Goal: Transaction & Acquisition: Subscribe to service/newsletter

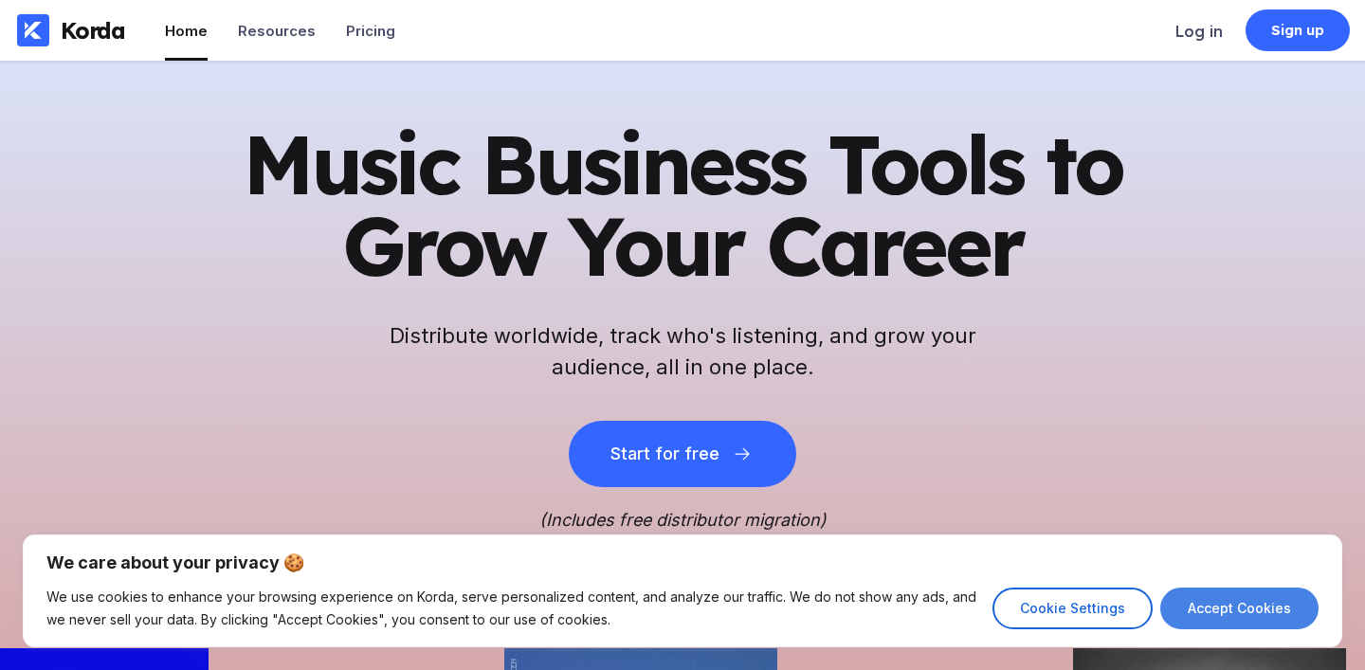
click at [1227, 613] on button "Accept Cookies" at bounding box center [1240, 609] width 158 height 42
checkbox input "true"
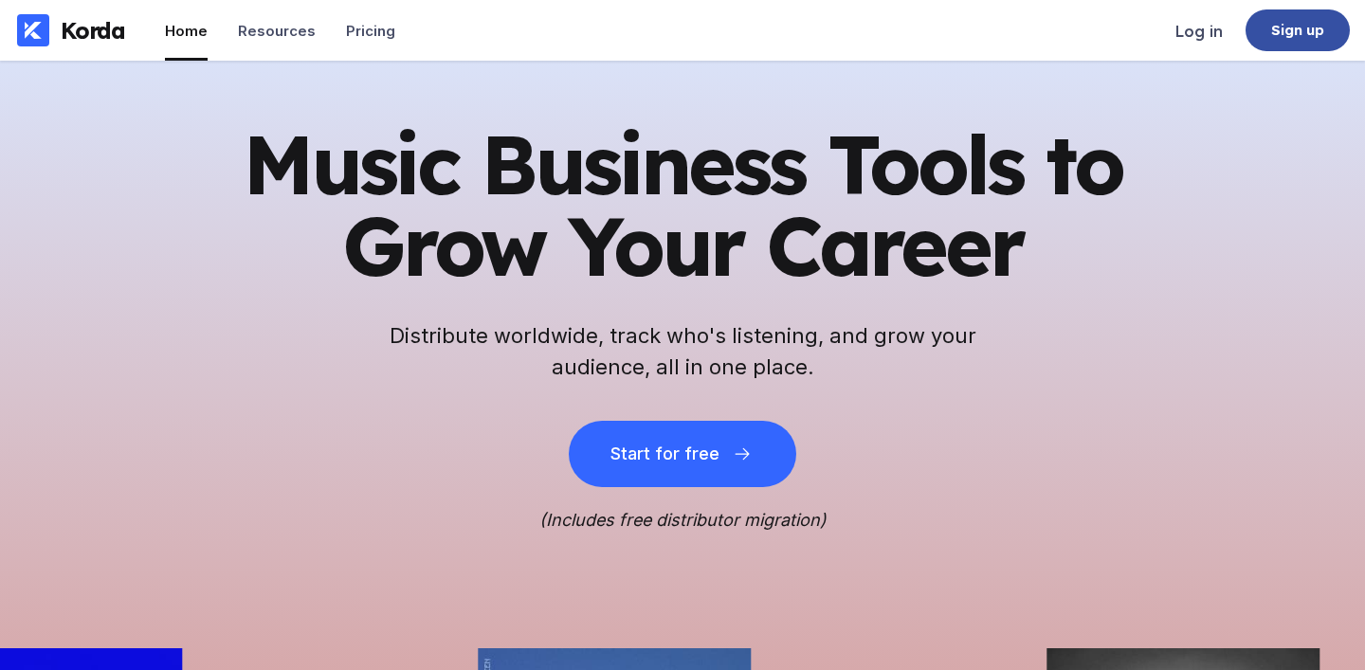
click at [1293, 42] on div "Sign up" at bounding box center [1298, 30] width 104 height 42
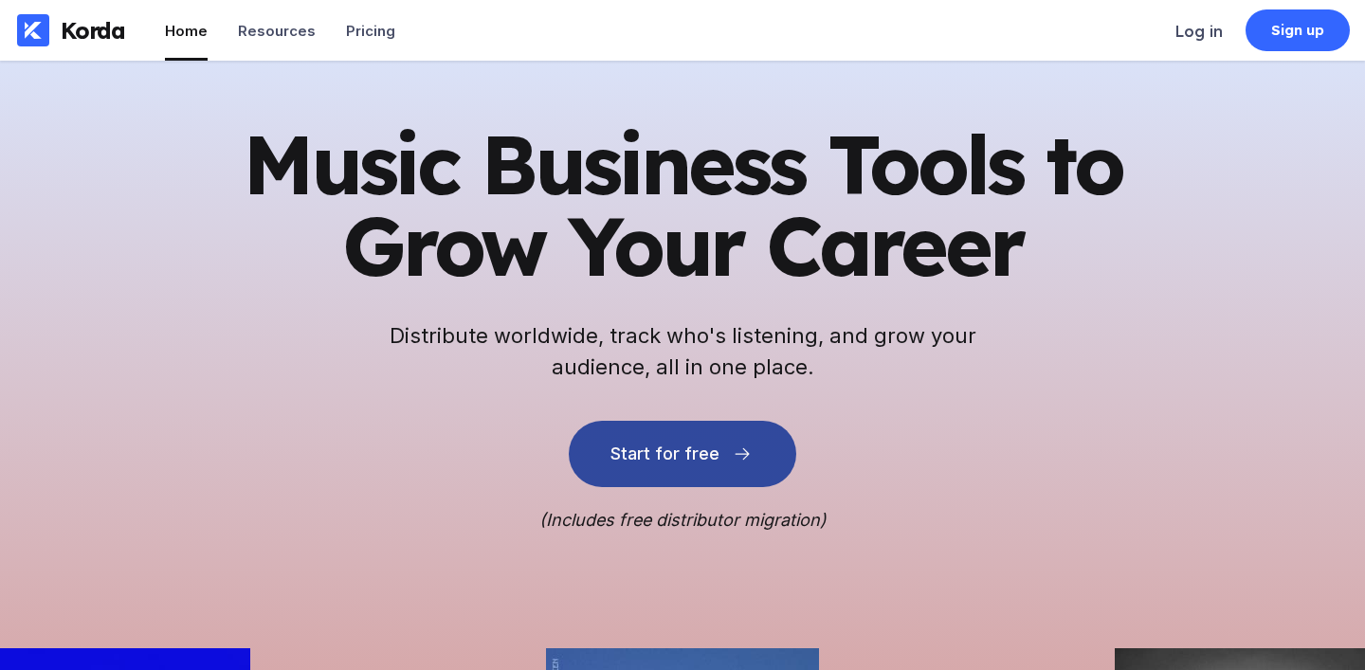
click at [690, 472] on button "Start for free" at bounding box center [683, 454] width 228 height 66
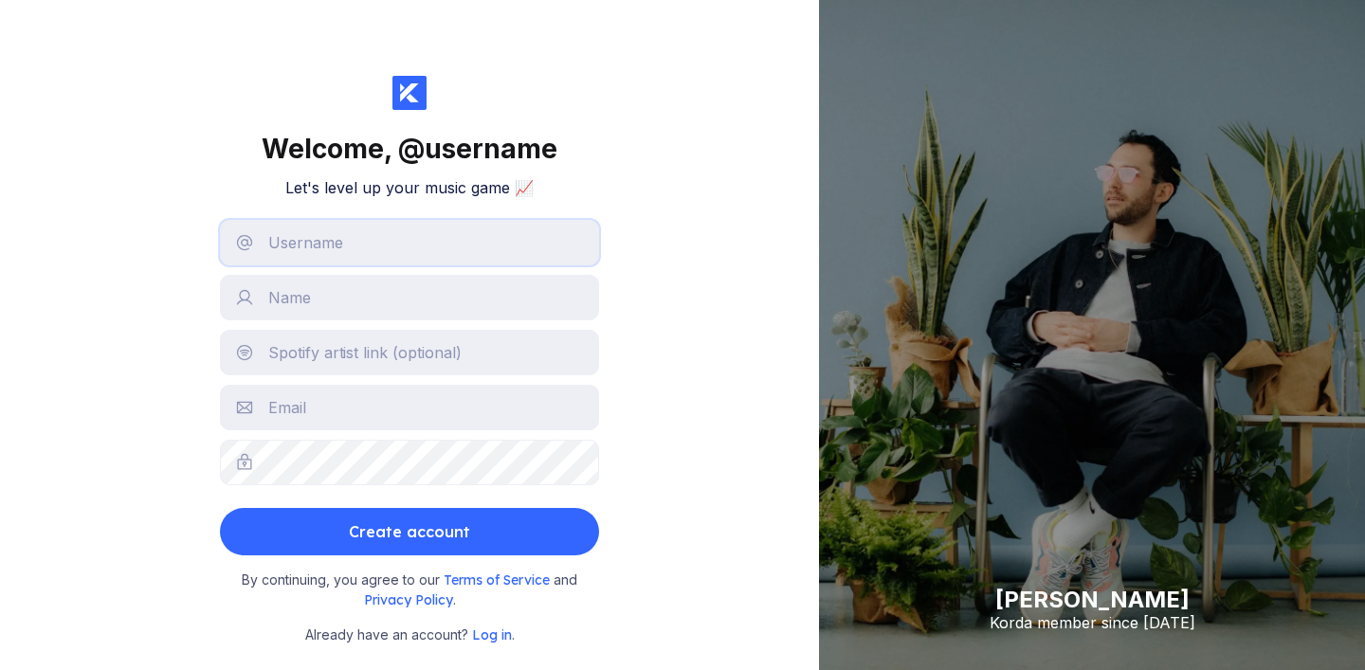
click at [412, 231] on input "text" at bounding box center [409, 243] width 379 height 46
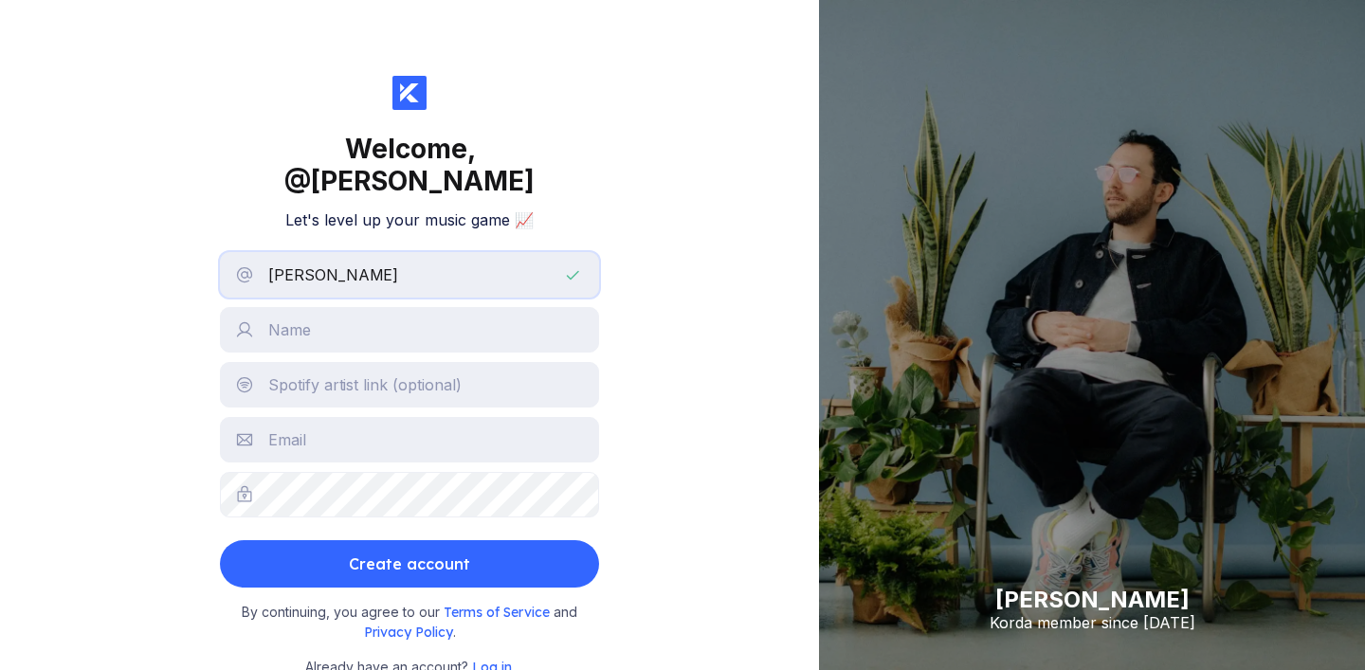
type input "[PERSON_NAME]"
type input "t"
type input "[MEDICAL_DATA][PERSON_NAME]"
click at [344, 362] on input "text" at bounding box center [409, 385] width 379 height 46
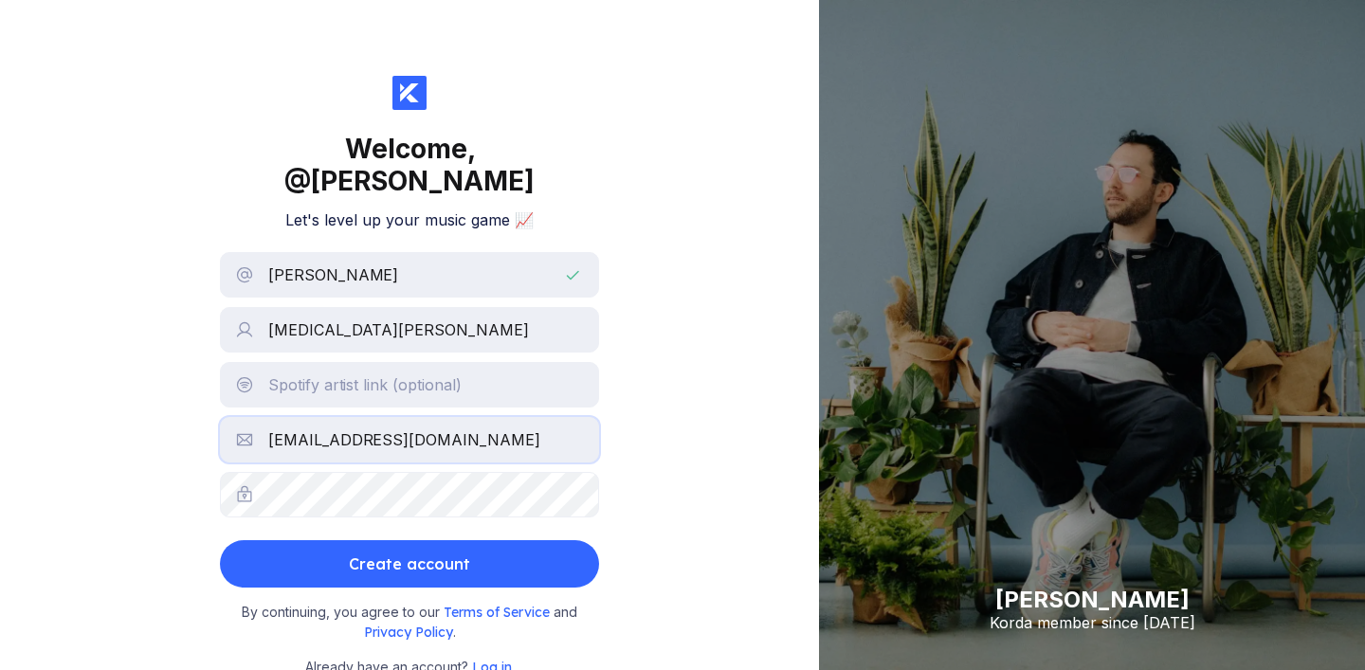
type input "[EMAIL_ADDRESS][DOMAIN_NAME]"
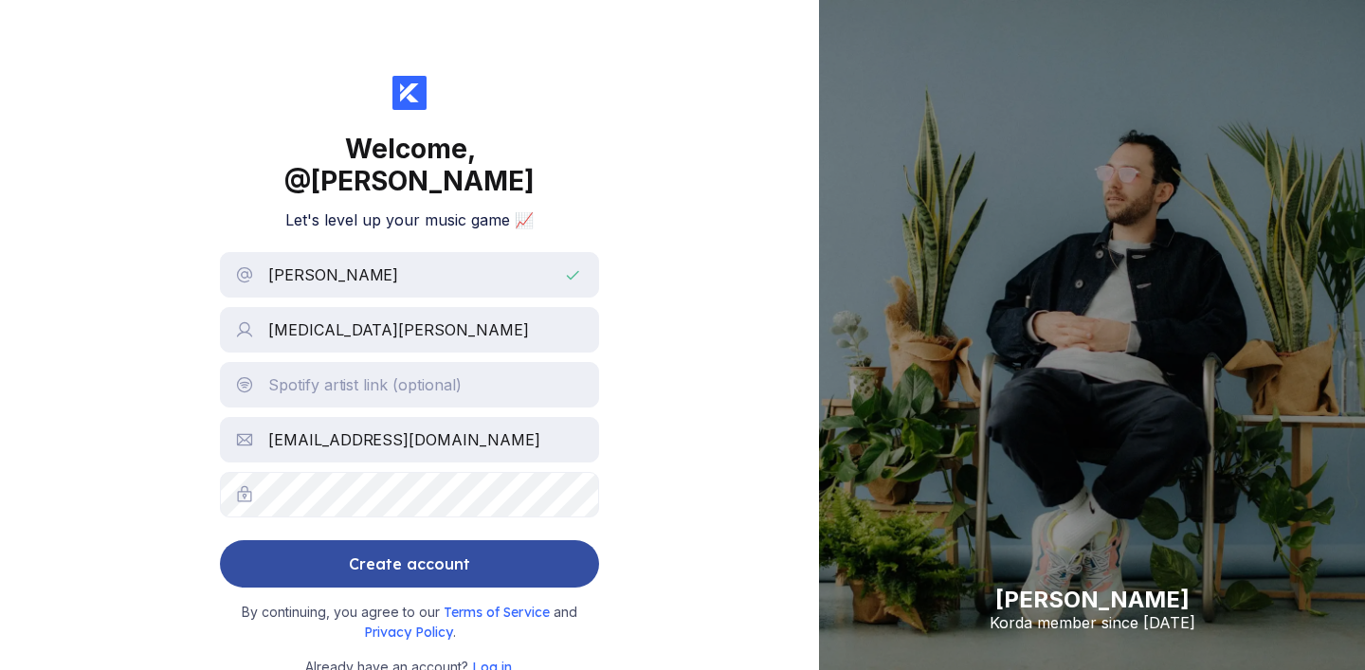
click at [458, 545] on div "Create account" at bounding box center [409, 564] width 121 height 38
